Goal: Information Seeking & Learning: Understand process/instructions

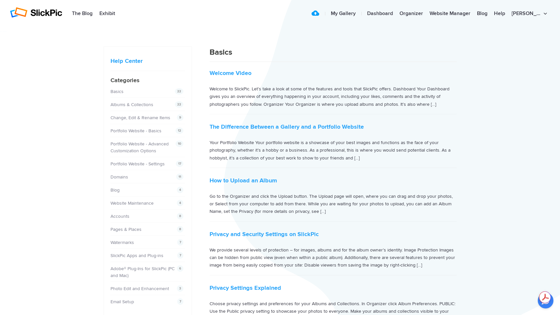
scroll to position [2, 0]
click at [246, 80] on article "Welcome Video Welcome to SlickPic. Let’s take a look at some of the features an…" at bounding box center [333, 80] width 247 height 68
click at [294, 110] on article "Welcome Video Welcome to SlickPic. Let’s take a look at some of the features an…" at bounding box center [333, 80] width 247 height 68
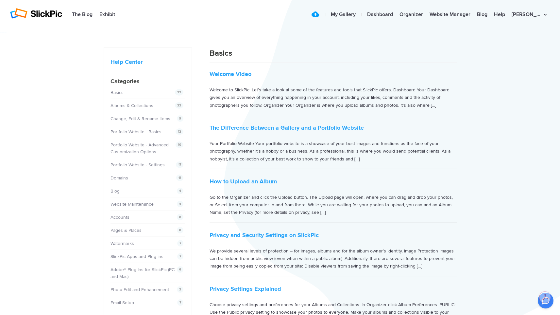
click at [298, 104] on p "Welcome to SlickPic. Let’s take a look at some of the features and tools that S…" at bounding box center [333, 97] width 247 height 23
click at [298, 103] on p "Welcome to SlickPic. Let’s take a look at some of the features and tools that S…" at bounding box center [333, 97] width 247 height 23
click at [287, 187] on article "How to Upload an Album Go to the Organizer and click the Upload button. The Upl…" at bounding box center [333, 198] width 247 height 48
click at [335, 186] on h2 "How to Upload an Album" at bounding box center [333, 180] width 247 height 13
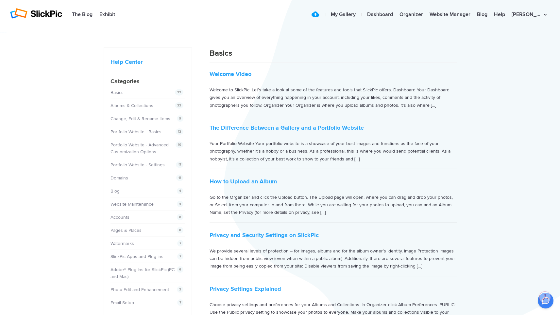
click at [334, 180] on h2 "How to Upload an Album" at bounding box center [333, 180] width 247 height 13
